Goal: Navigation & Orientation: Find specific page/section

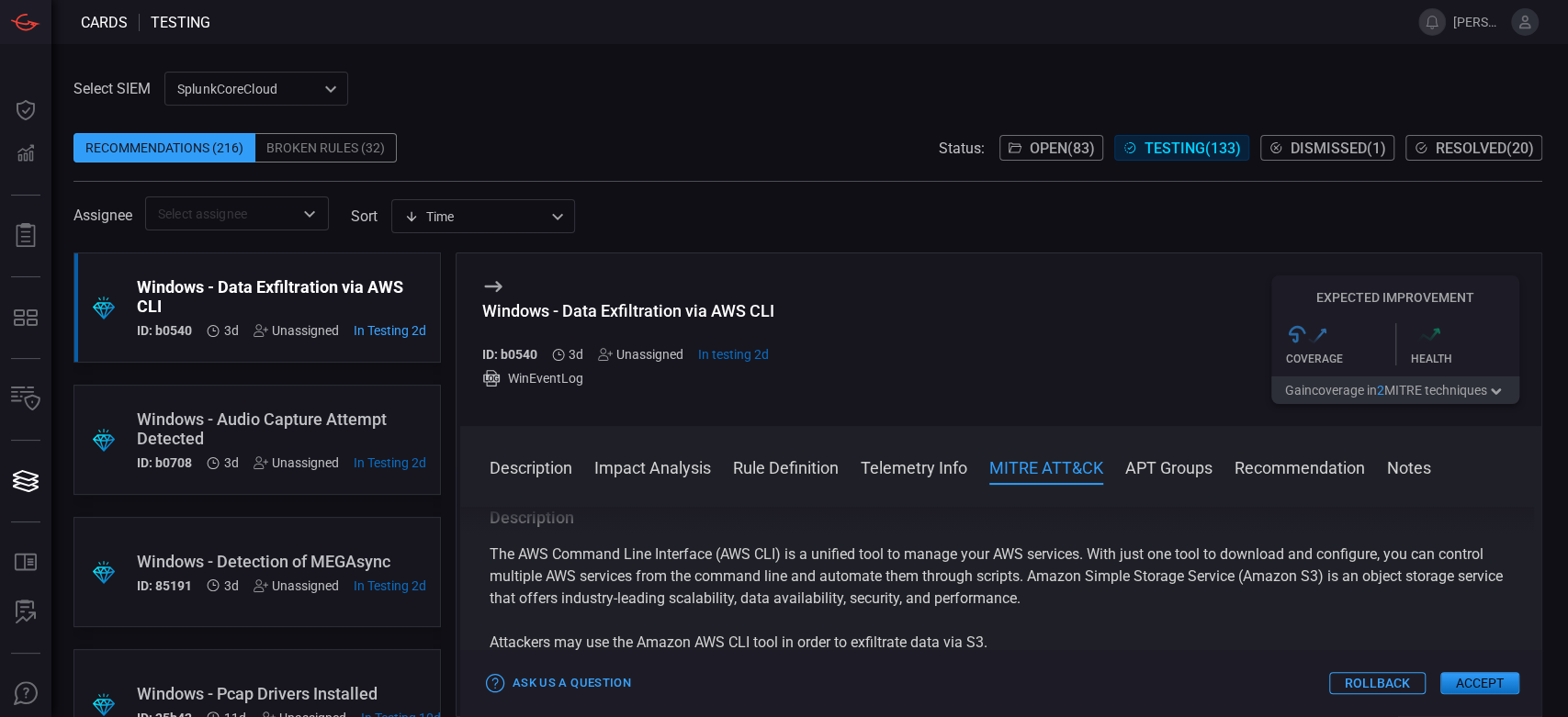
scroll to position [900, 0]
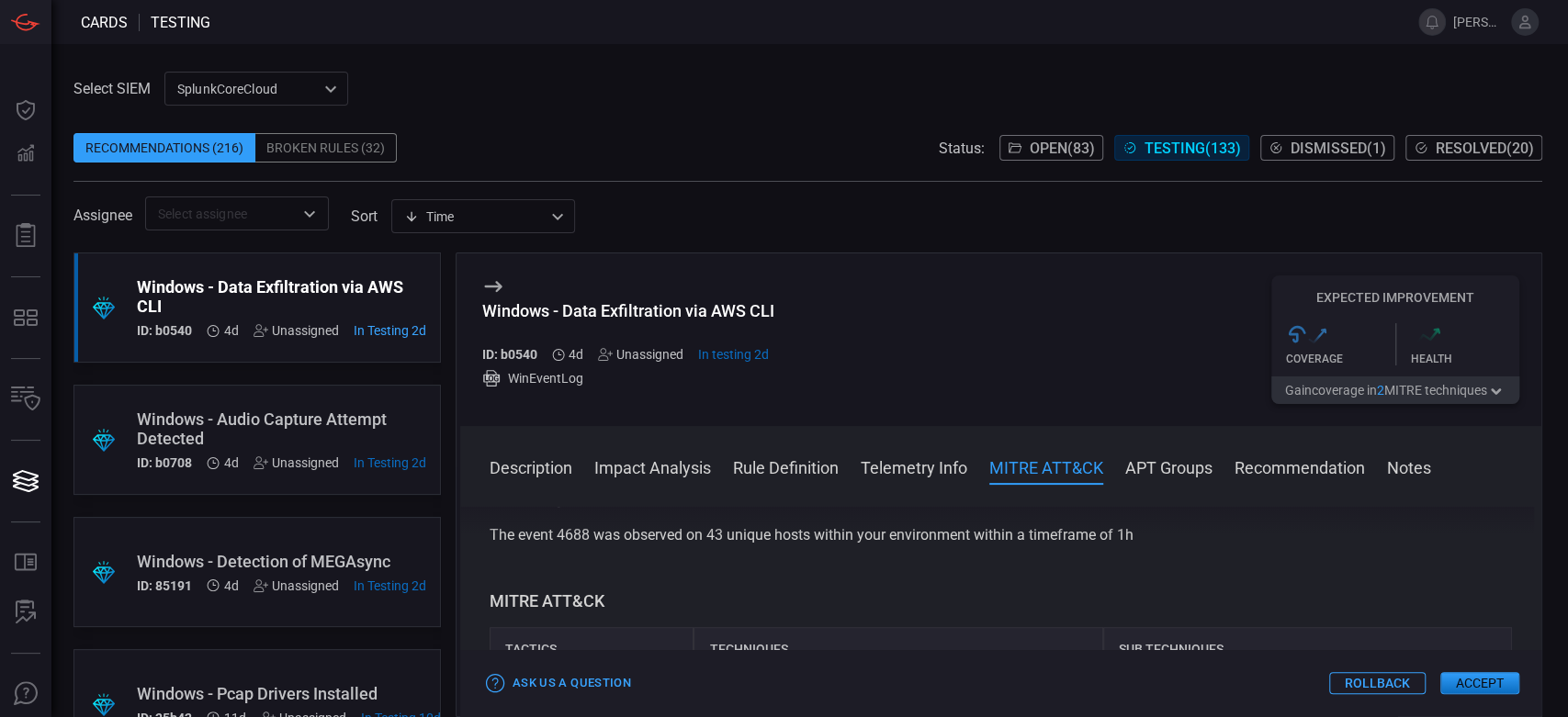
click at [464, 54] on div "Select SIEM SplunkCoreCloud f748d276-46a5-4bd3-b149-f2461a2fe2c5 ​ Recommendati…" at bounding box center [810, 380] width 1517 height 673
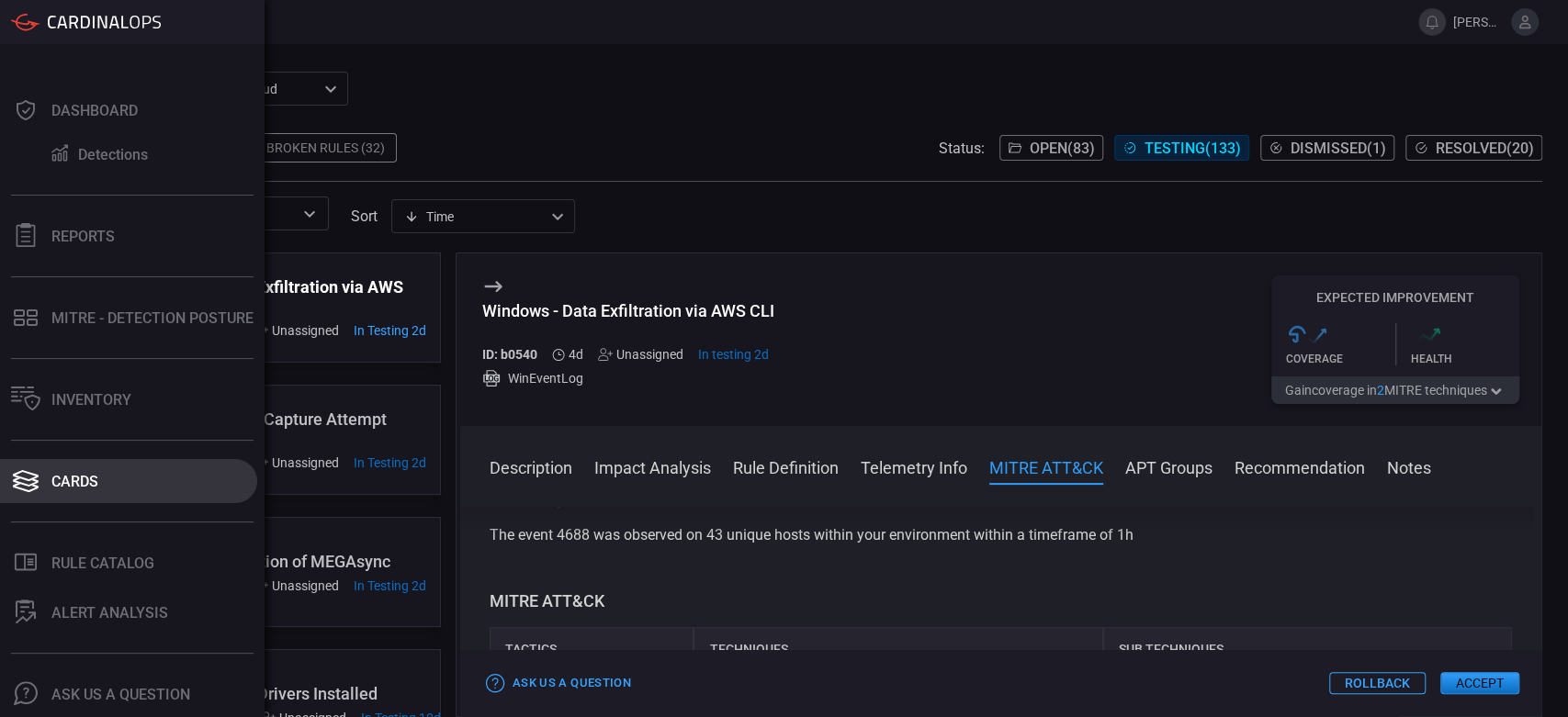
click at [104, 493] on button "Cards" at bounding box center [128, 481] width 257 height 44
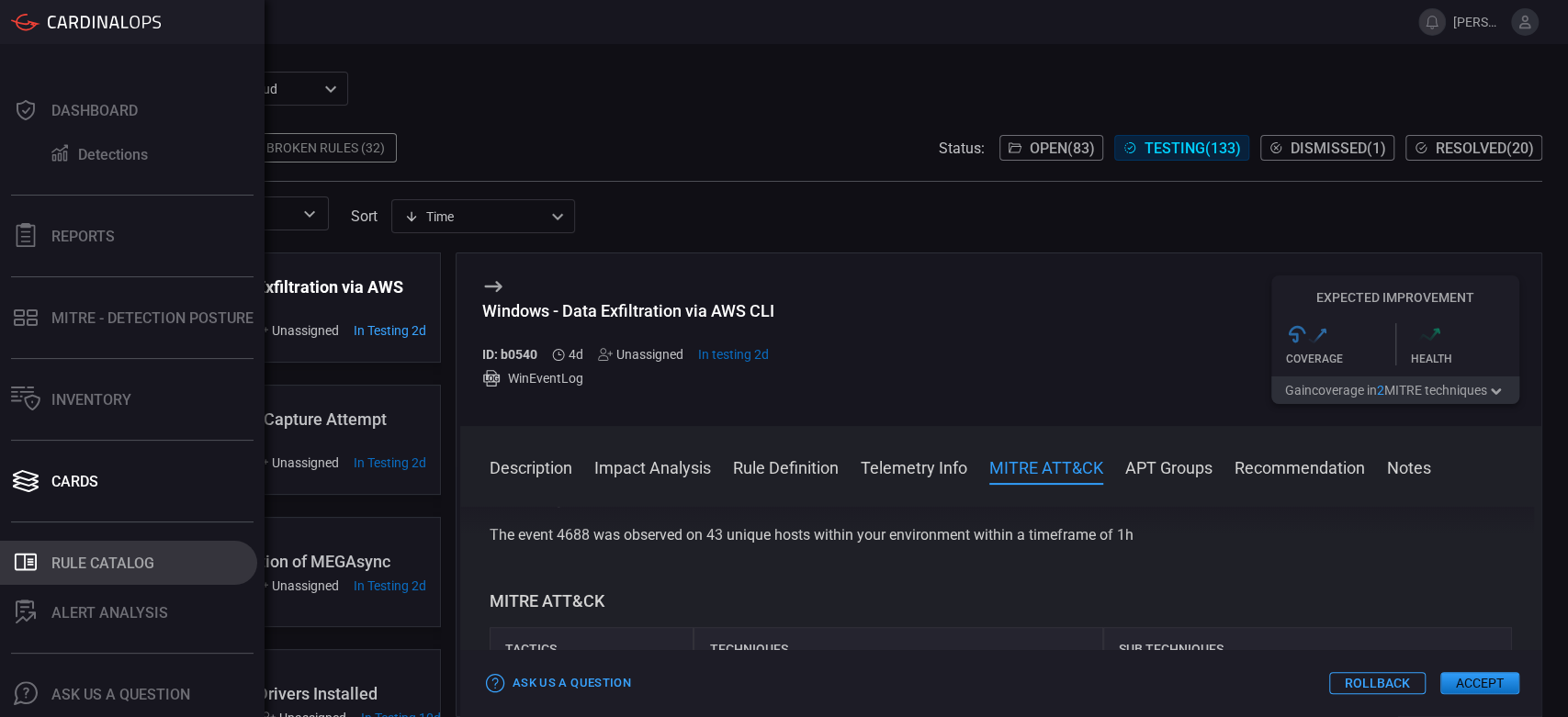
click at [114, 545] on button ".st0_rule_catalog_icon{fill: currentColor;} Rule Catalog" at bounding box center [128, 562] width 257 height 44
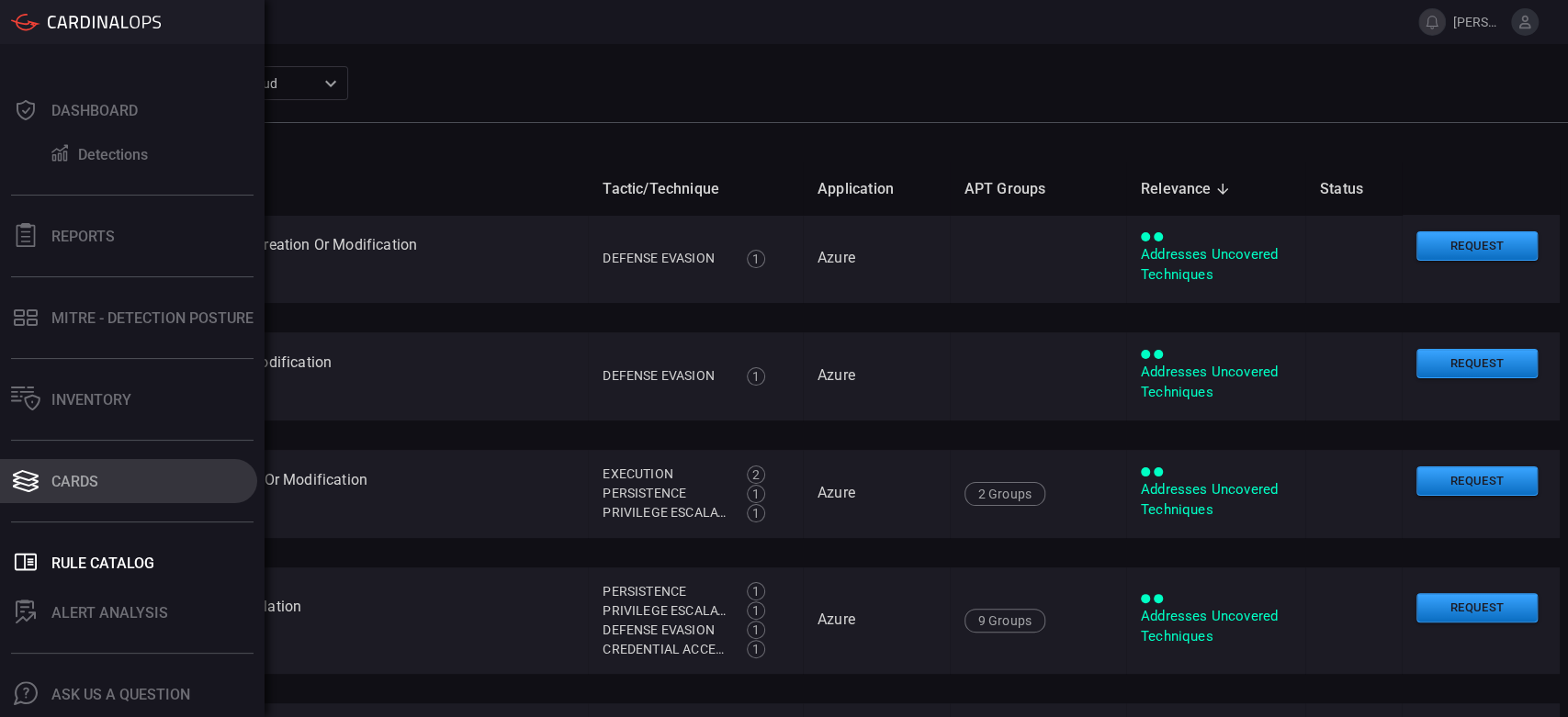
click at [103, 474] on button "Cards" at bounding box center [128, 481] width 257 height 44
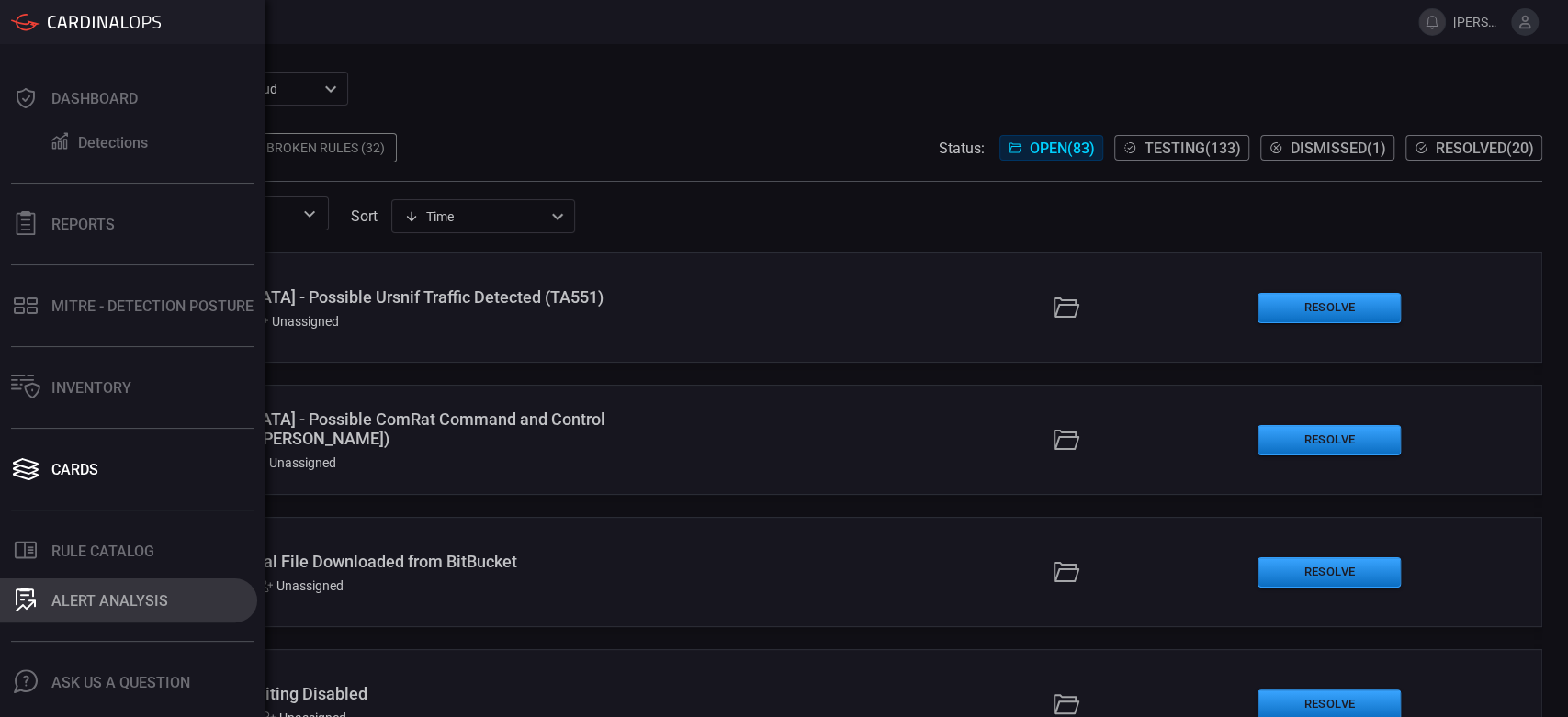
scroll to position [48, 0]
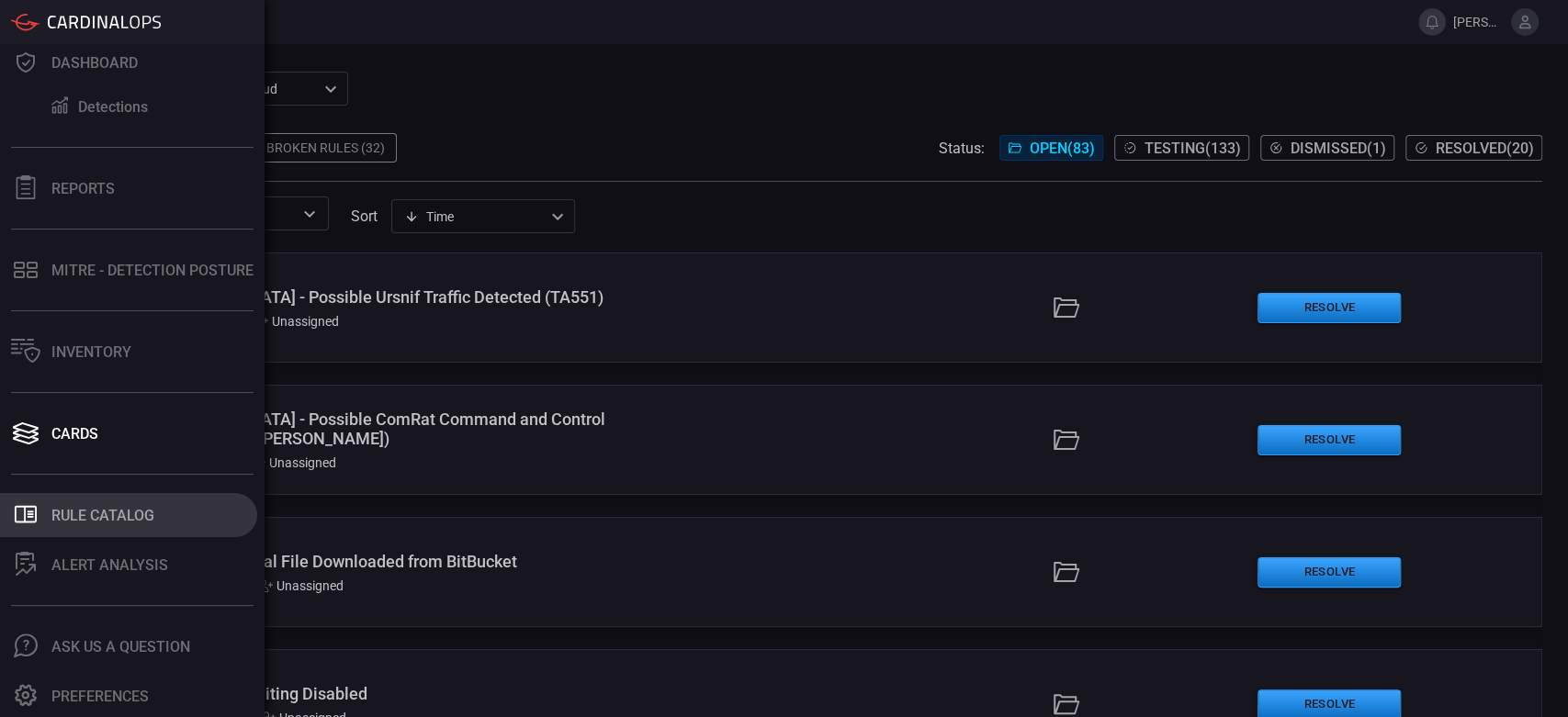
click at [116, 503] on button ".st0_rule_catalog_icon{fill: currentColor;} Rule Catalog" at bounding box center [128, 514] width 257 height 44
